Goal: Task Accomplishment & Management: Manage account settings

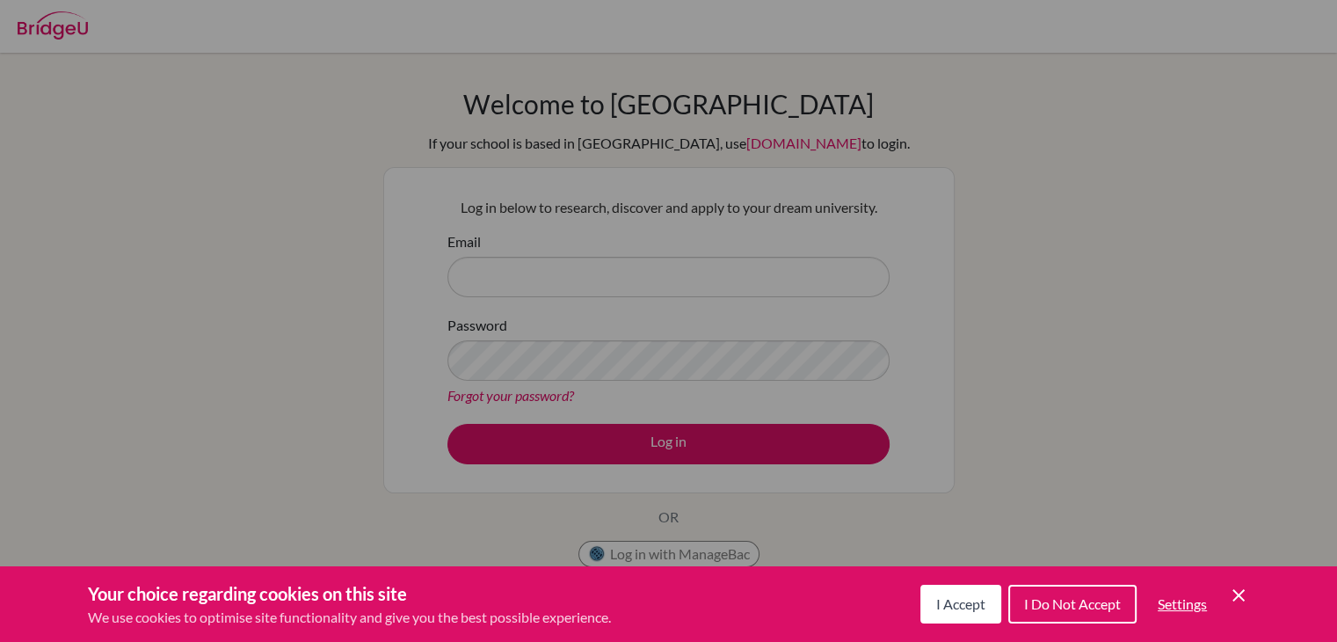
click at [1230, 593] on icon "Cookie Control Close Icon" at bounding box center [1238, 595] width 21 height 21
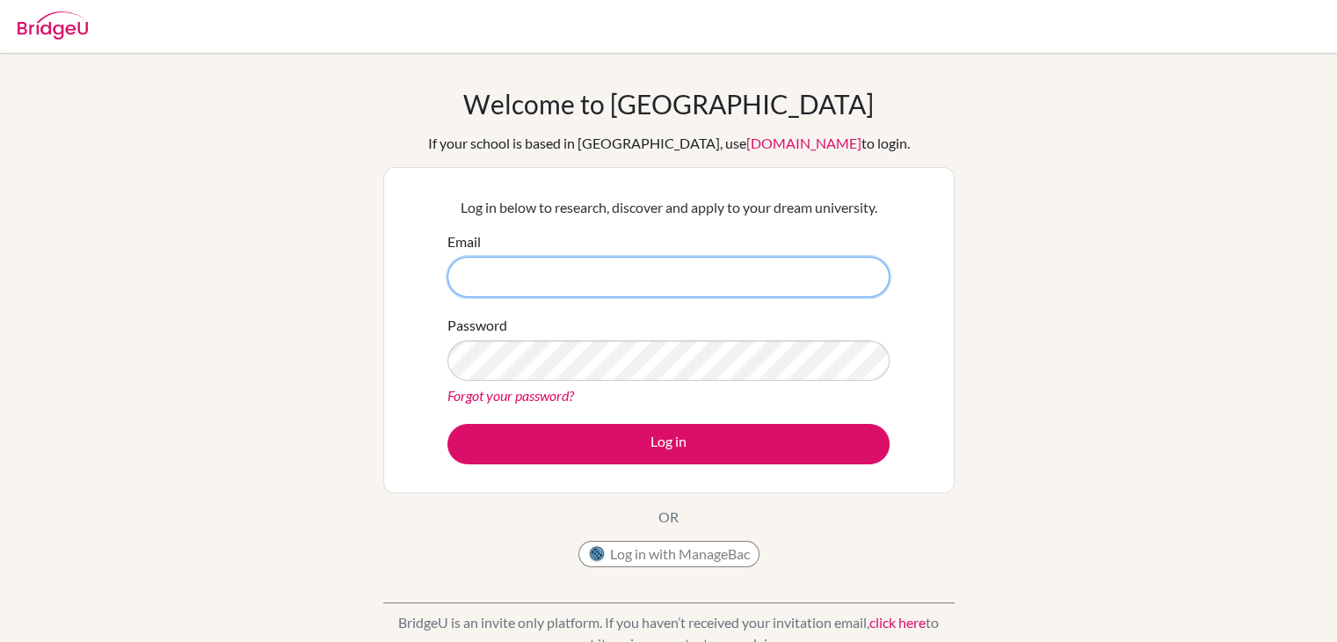
click at [494, 281] on input "Email" at bounding box center [669, 277] width 442 height 40
type input "[EMAIL_ADDRESS][PERSON_NAME][DOMAIN_NAME]"
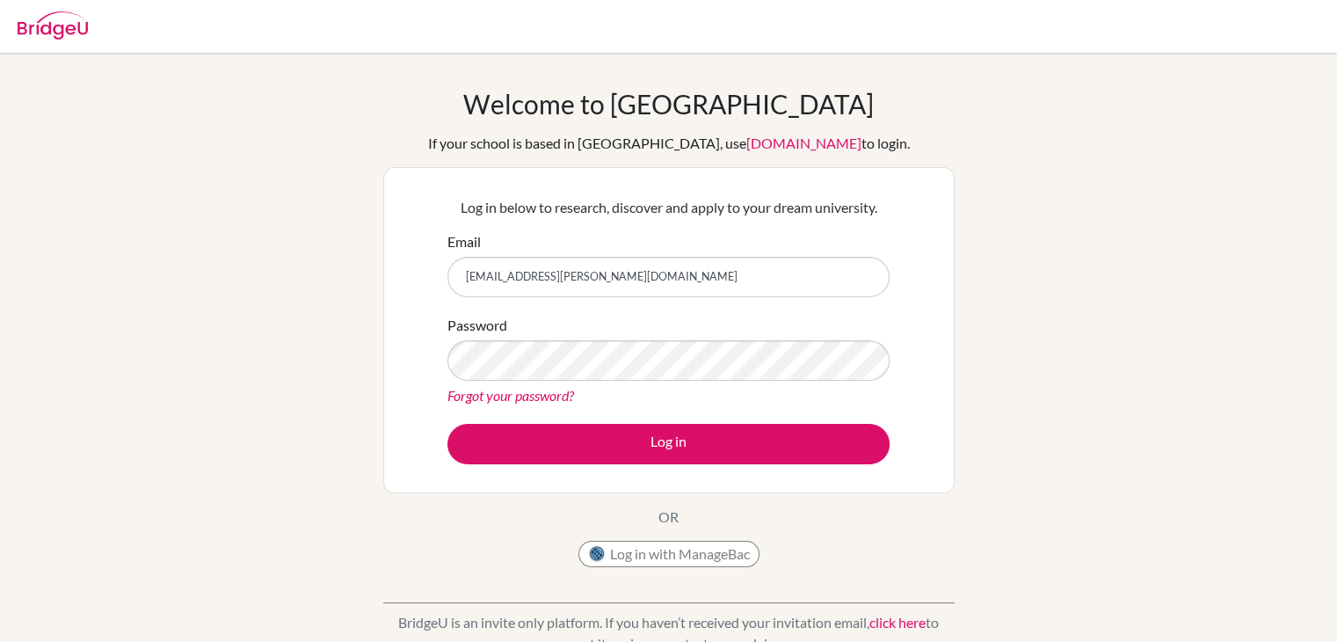
click at [525, 391] on link "Forgot your password?" at bounding box center [511, 395] width 127 height 17
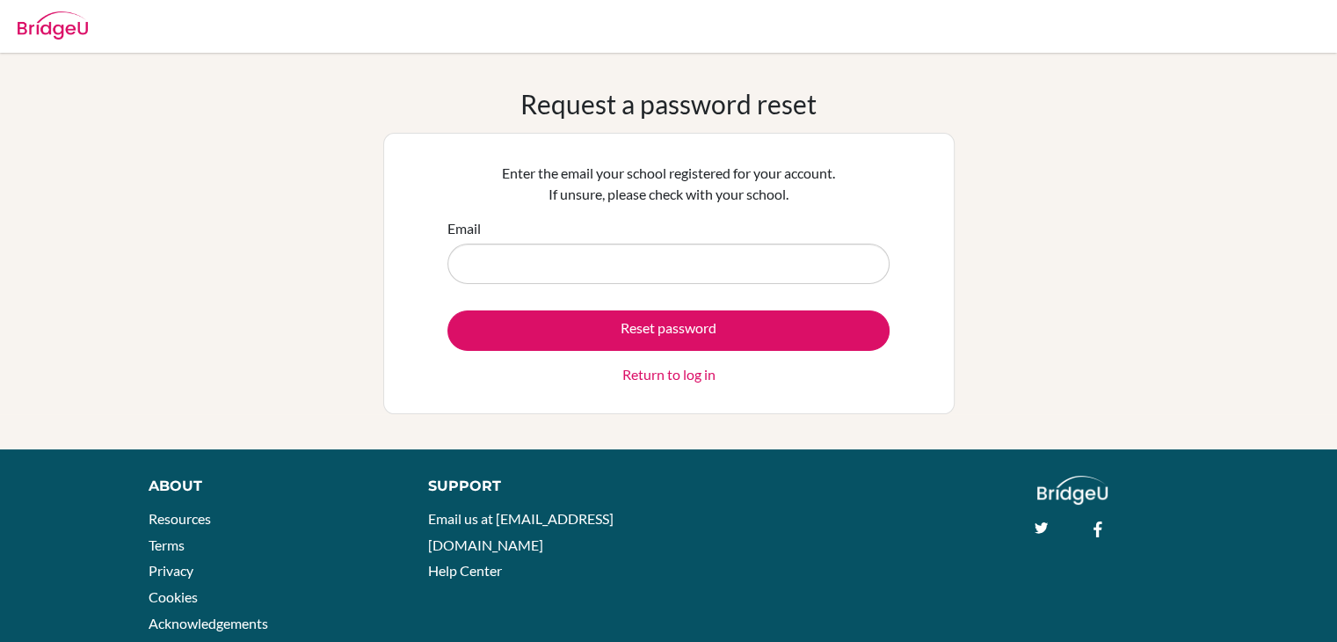
click at [526, 272] on input "Email" at bounding box center [669, 264] width 442 height 40
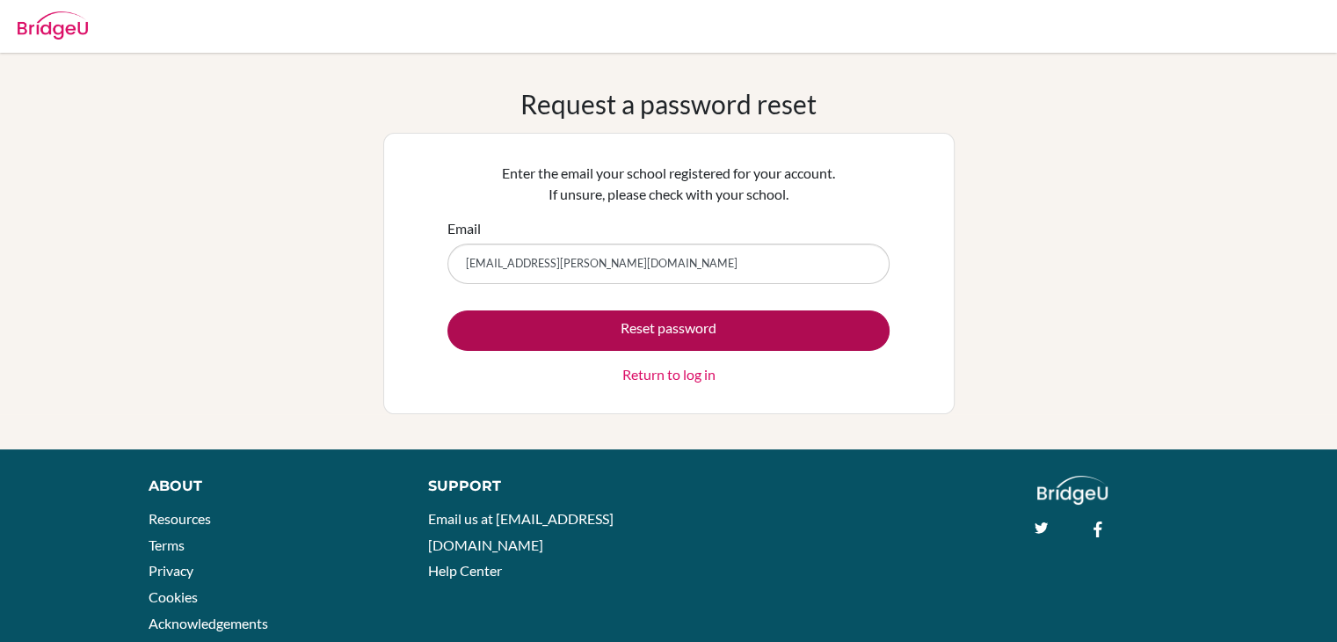
type input "[EMAIL_ADDRESS][PERSON_NAME][DOMAIN_NAME]"
click at [627, 344] on button "Reset password" at bounding box center [669, 330] width 442 height 40
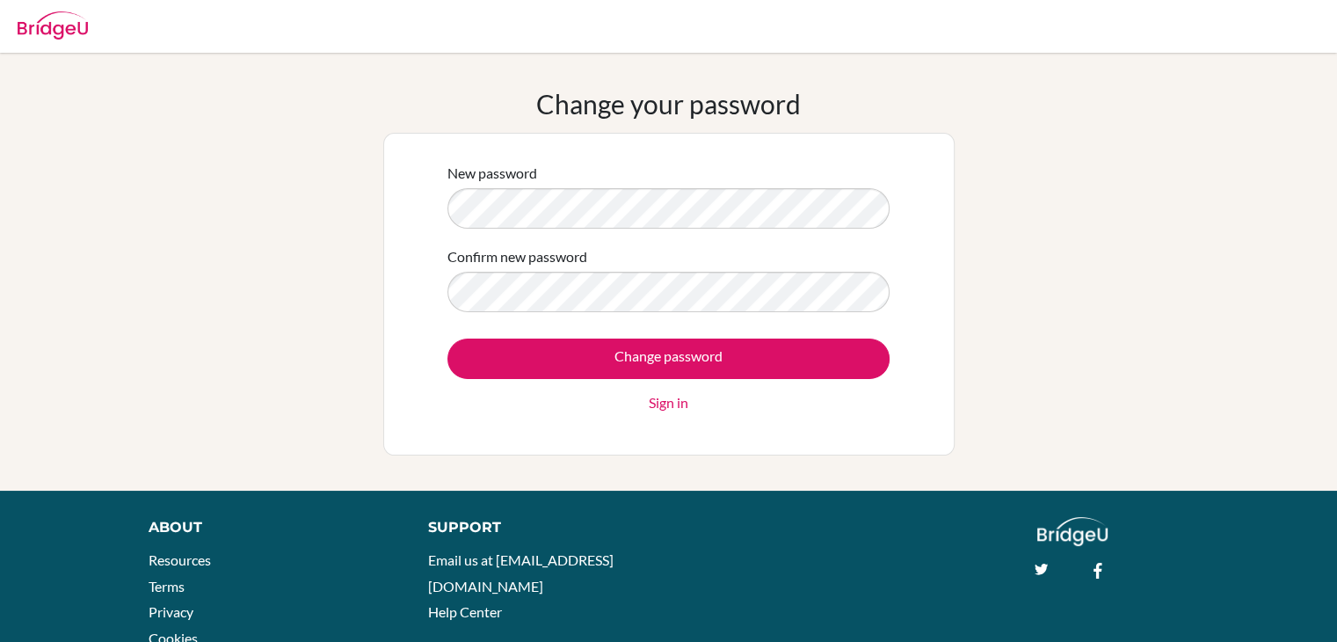
click at [528, 233] on form "New password Confirm new password Change password Sign in" at bounding box center [669, 288] width 442 height 251
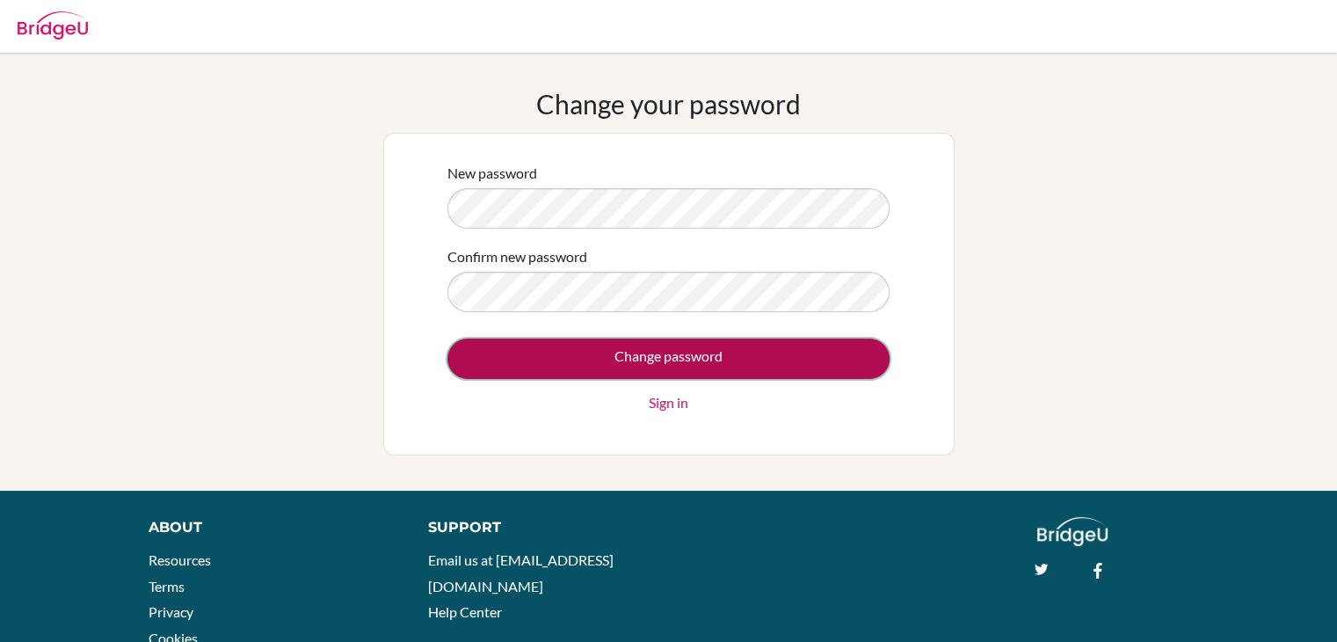
click at [563, 363] on input "Change password" at bounding box center [669, 359] width 442 height 40
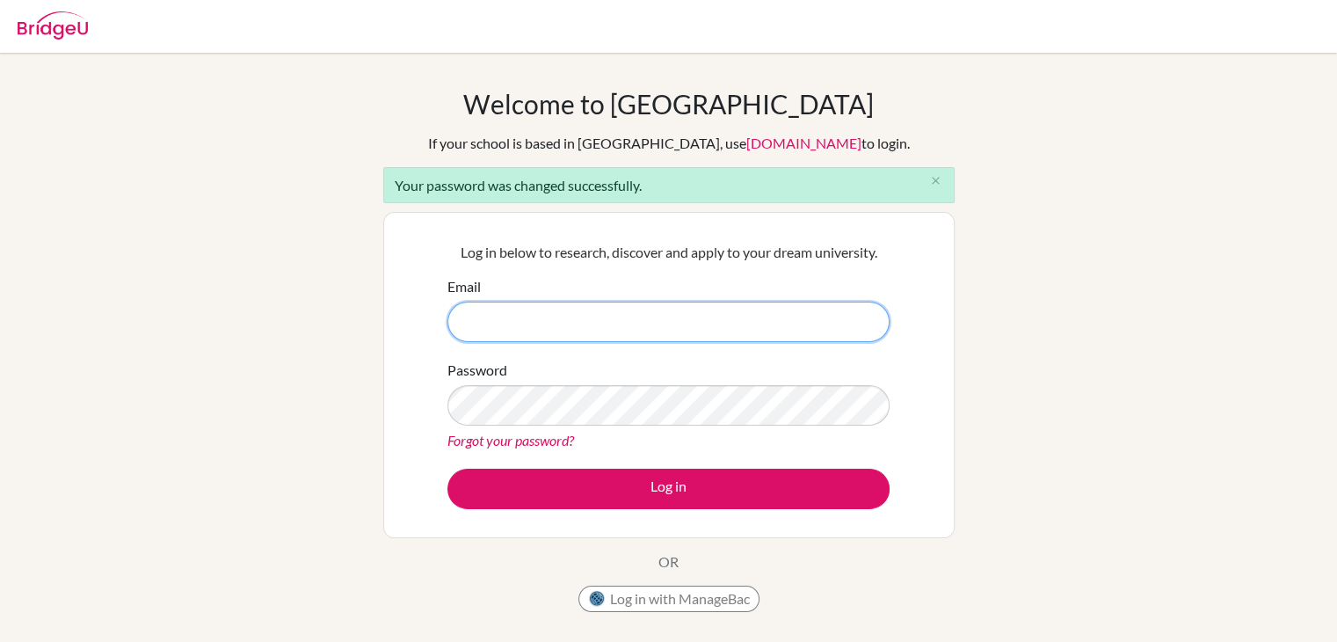
click at [619, 323] on input "Email" at bounding box center [669, 322] width 442 height 40
type input "gv.prathiksha@gmail.com"
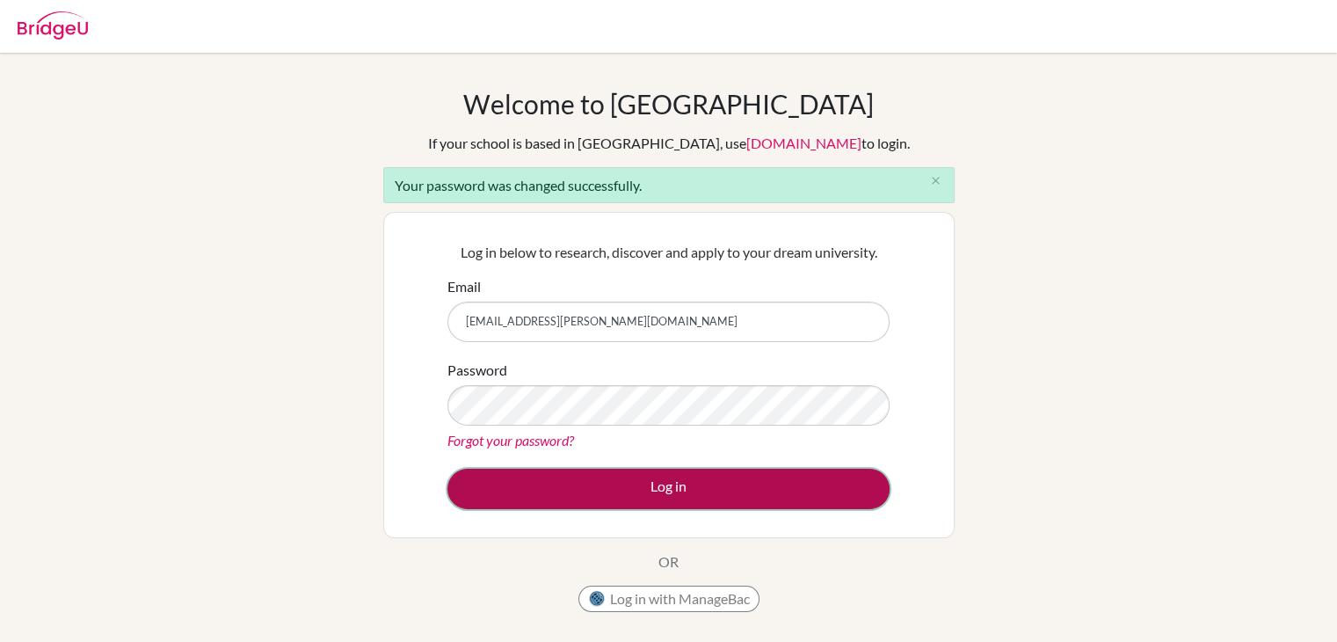
click at [615, 472] on button "Log in" at bounding box center [669, 489] width 442 height 40
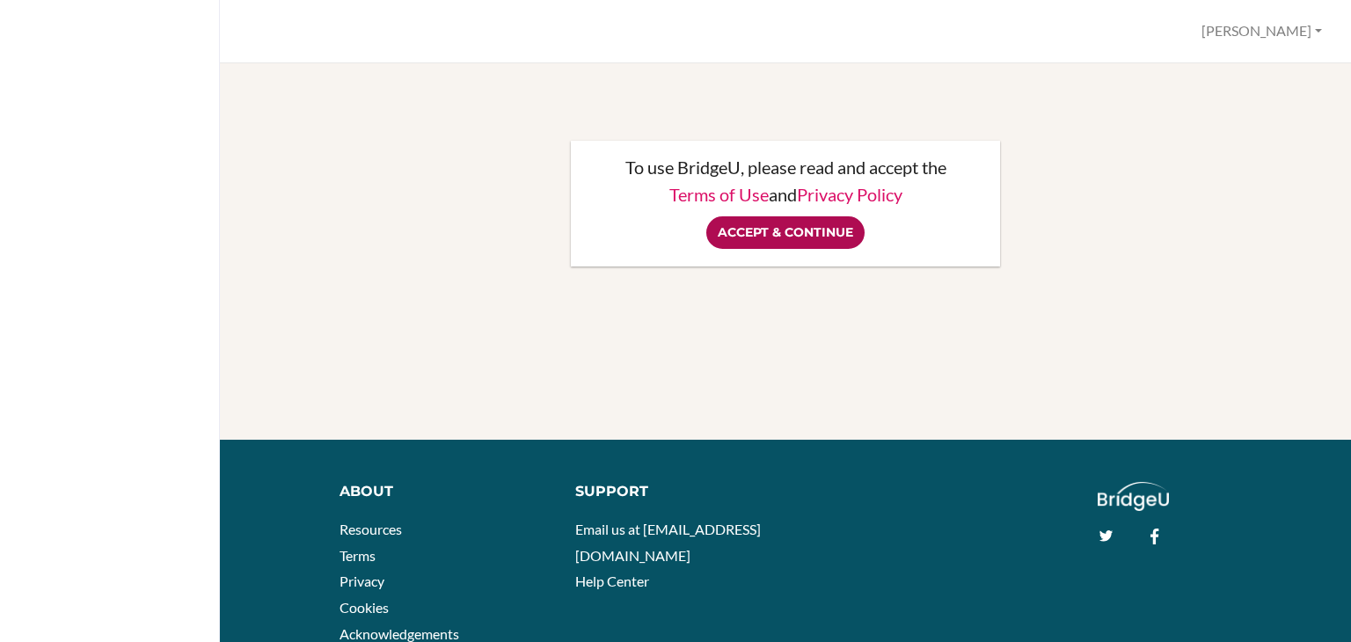
click at [805, 237] on input "Accept & Continue" at bounding box center [785, 232] width 158 height 33
